Goal: Ask a question

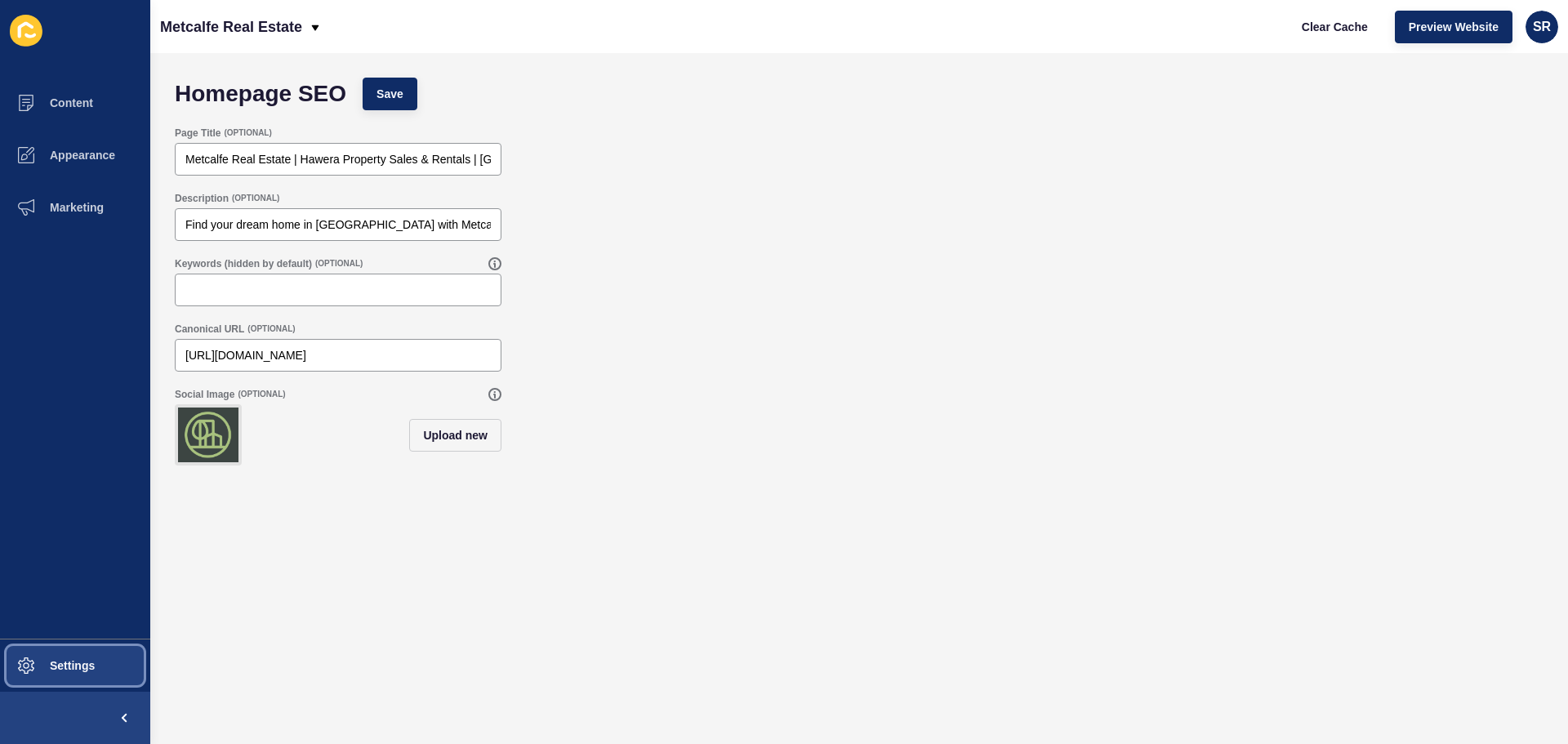
click at [65, 660] on span "Settings" at bounding box center [46, 665] width 97 height 13
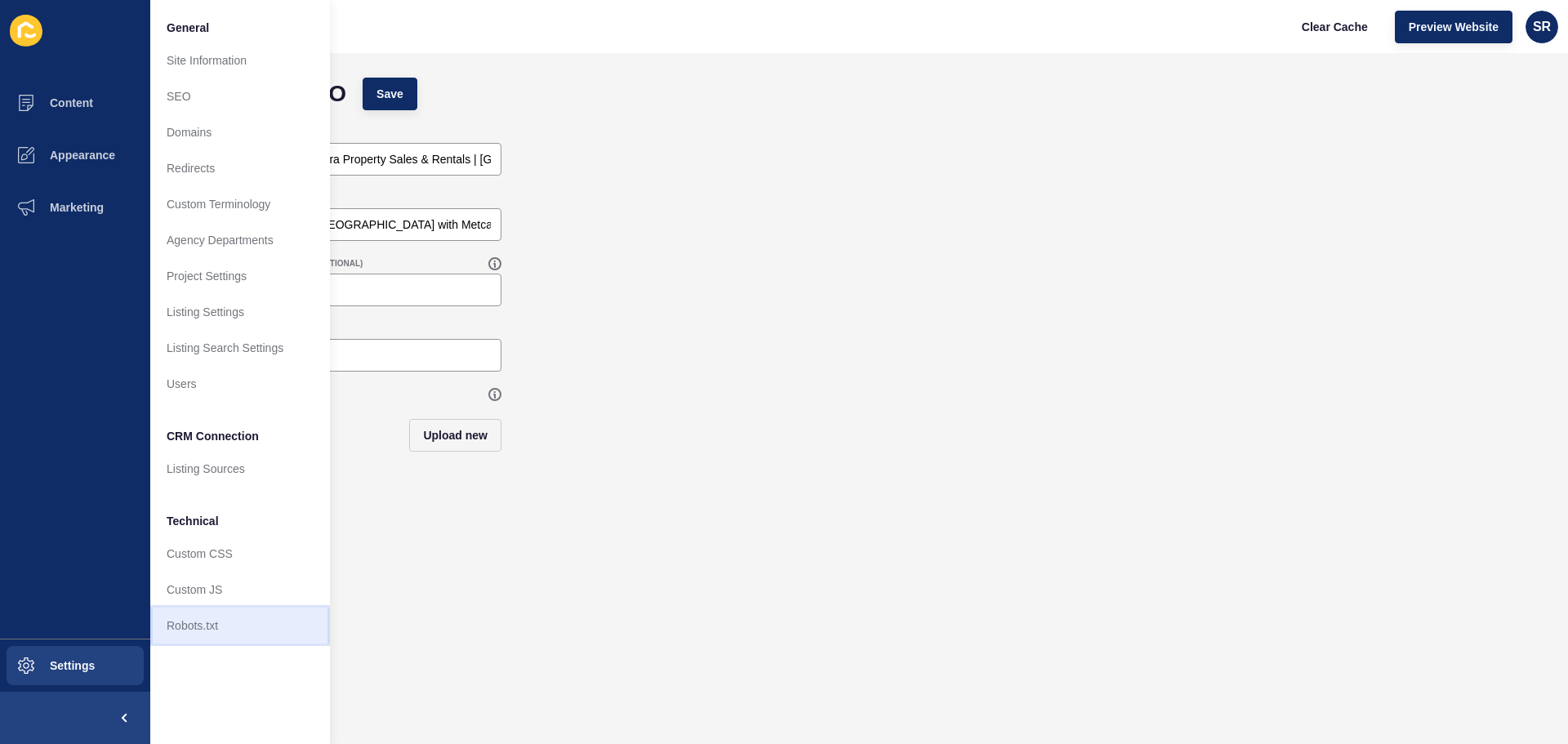
click at [271, 641] on link "Robots.txt" at bounding box center [240, 625] width 180 height 36
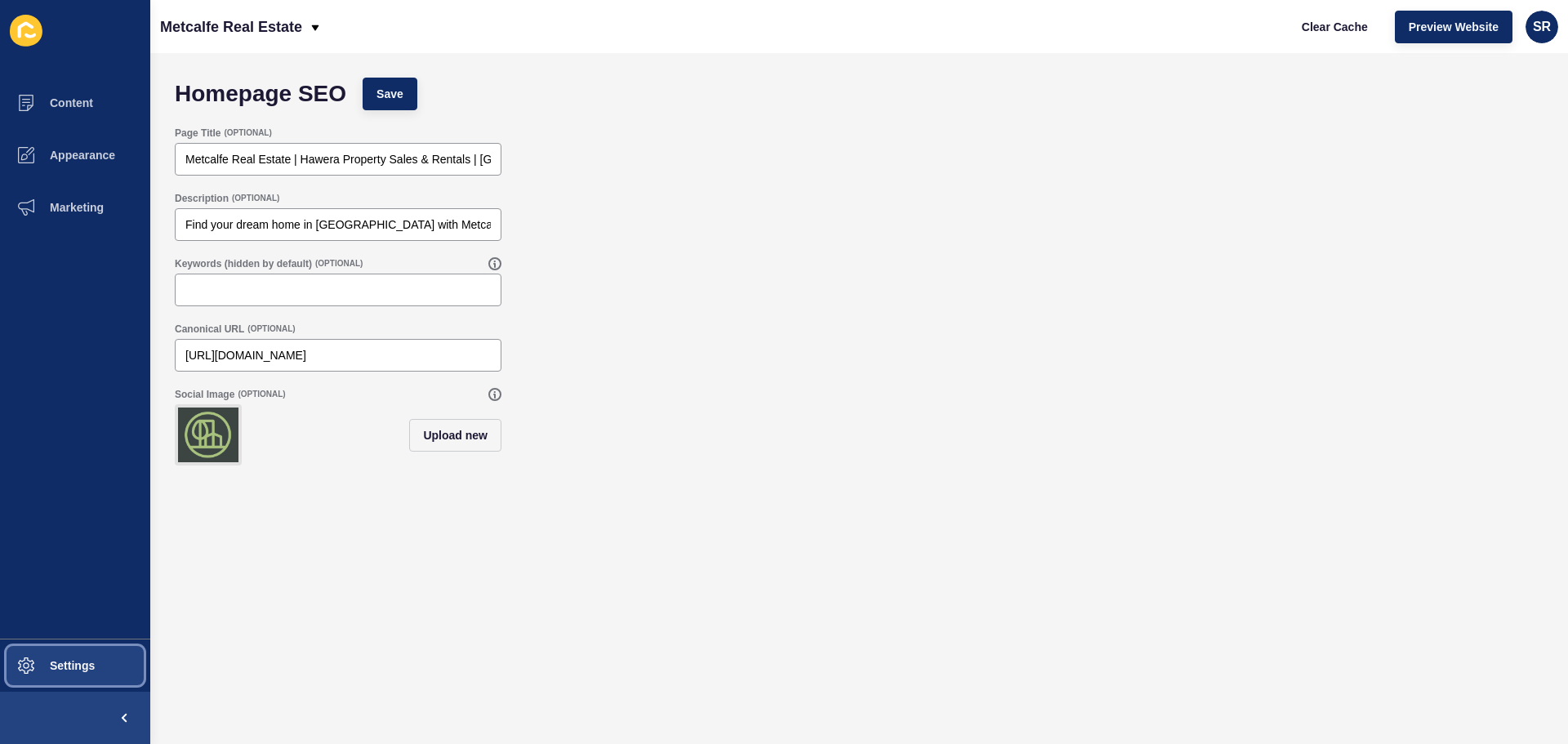
click at [83, 649] on button "Settings" at bounding box center [75, 665] width 151 height 52
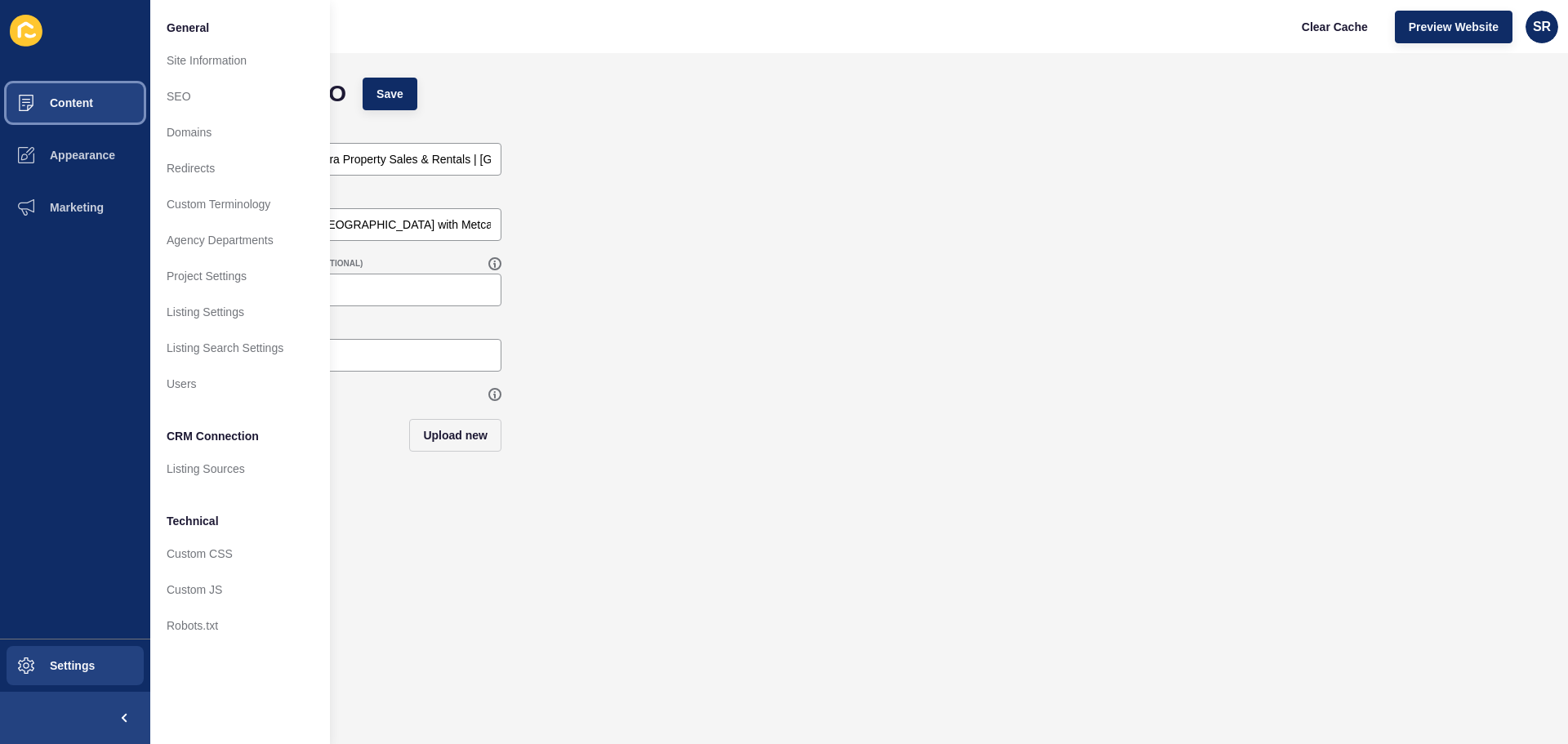
click at [60, 101] on span "Content" at bounding box center [45, 102] width 95 height 13
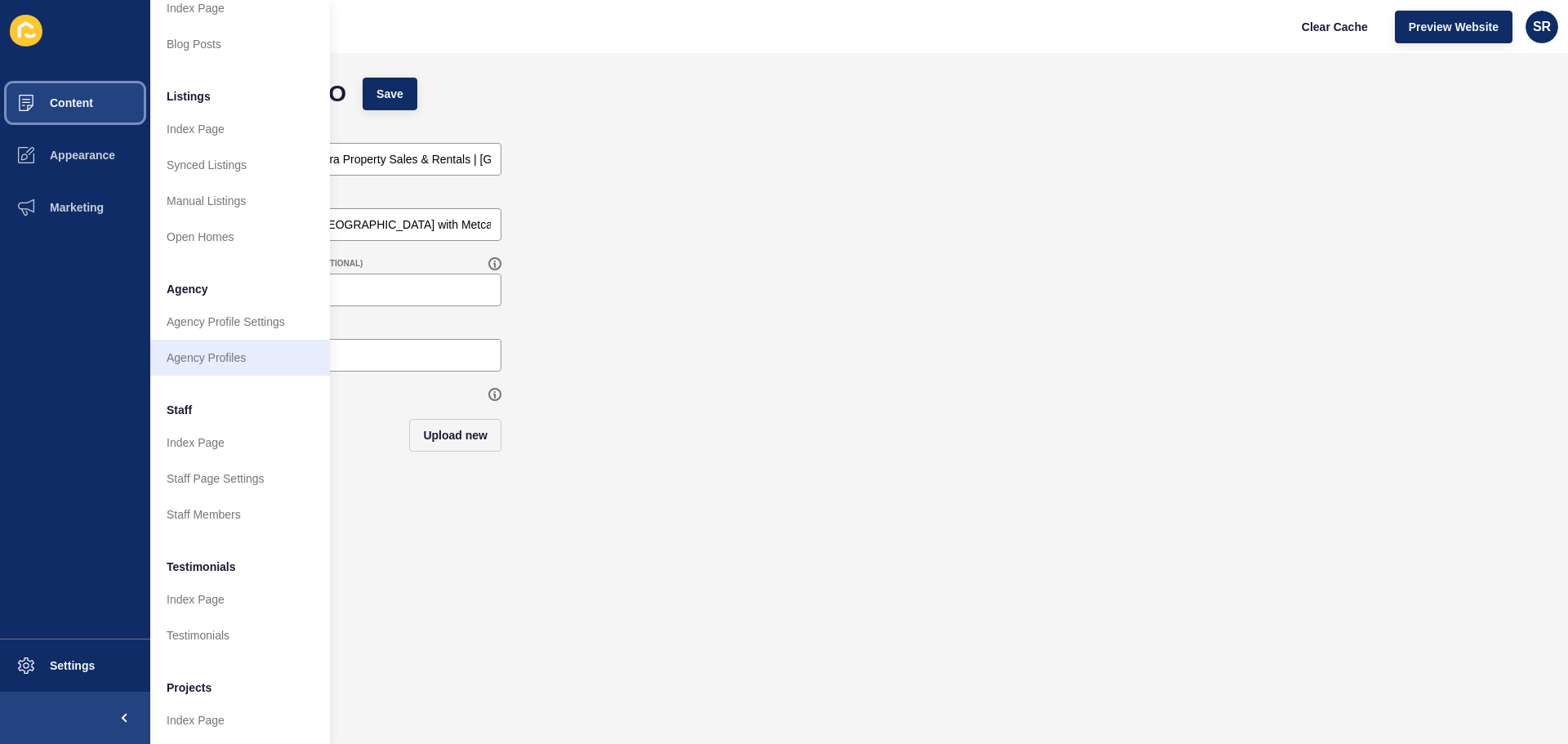
scroll to position [225, 0]
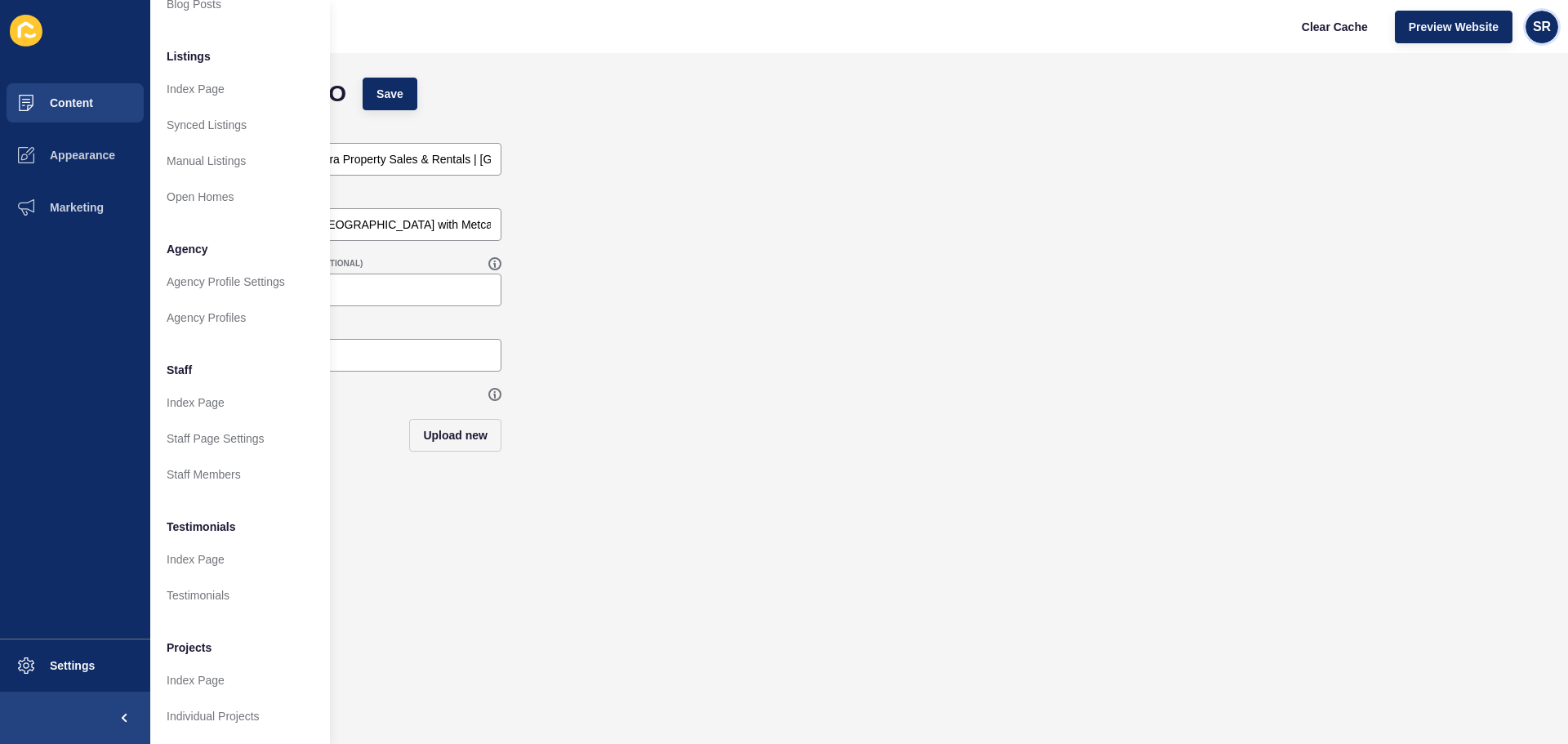
click at [1545, 32] on span "SR" at bounding box center [1541, 27] width 18 height 17
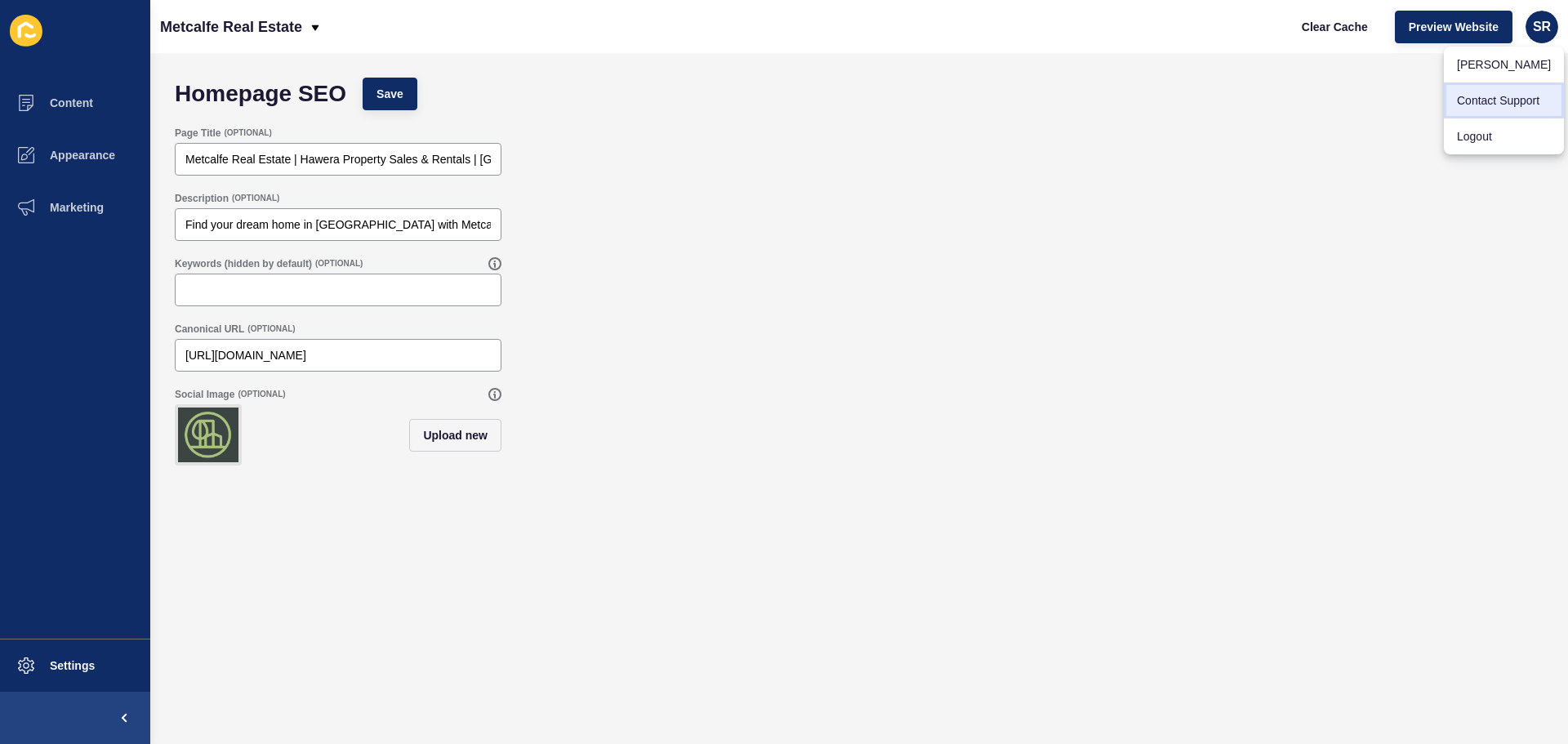
click at [1527, 101] on link "Contact Support" at bounding box center [1504, 100] width 120 height 36
